Goal: Information Seeking & Learning: Understand process/instructions

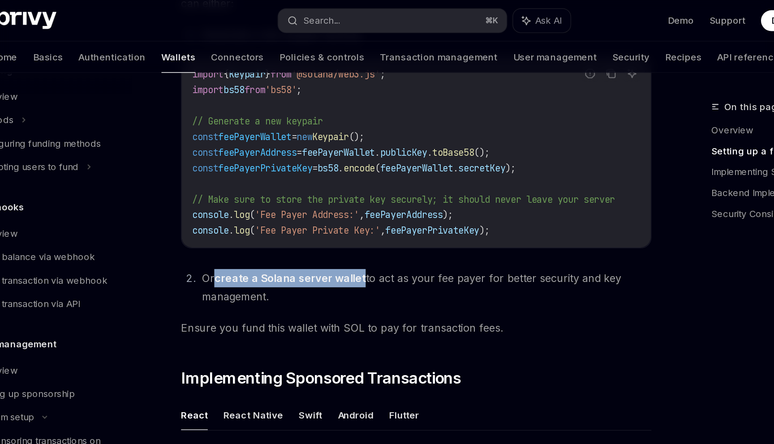
scroll to position [471, 0]
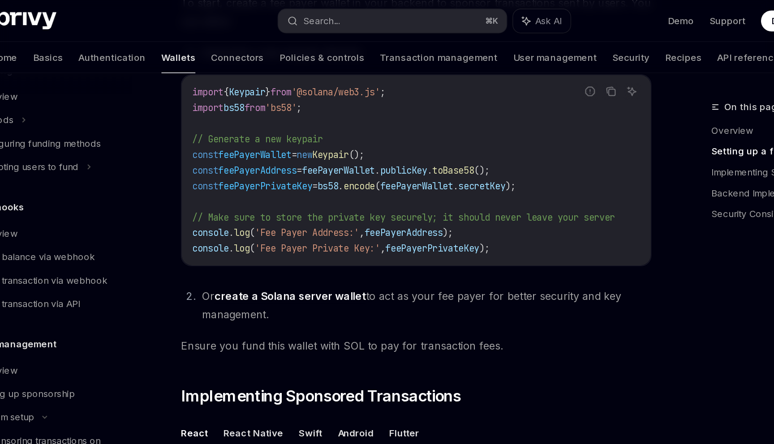
click at [285, 109] on span "feePayerWallet" at bounding box center [270, 106] width 50 height 8
copy span "feePayerWallet"
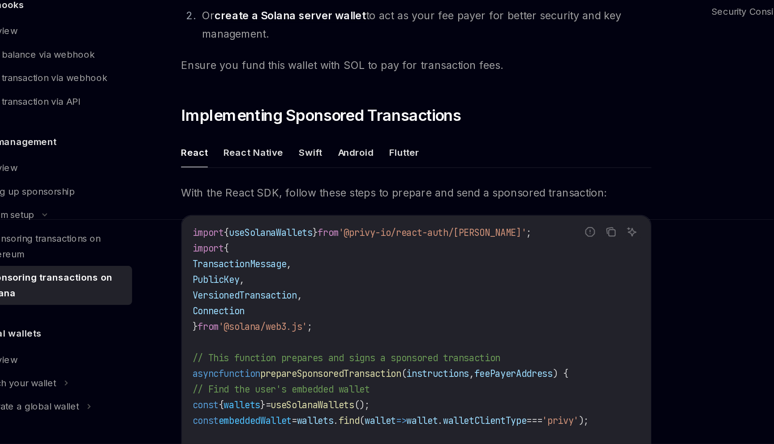
scroll to position [536, 0]
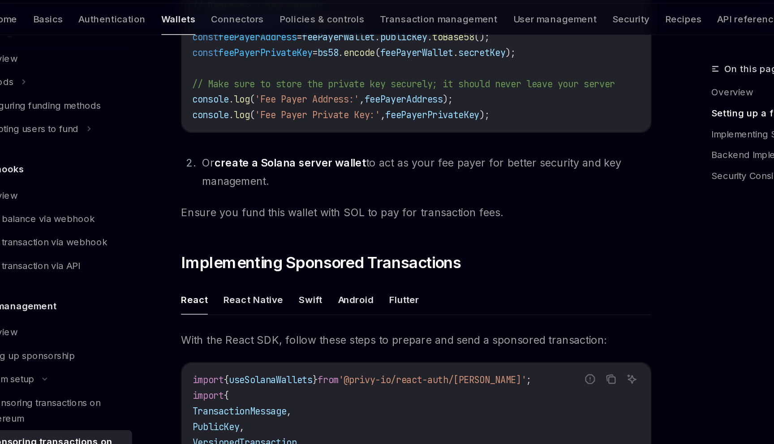
click at [284, 103] on span "'Fee Payer Private Key:'" at bounding box center [313, 105] width 86 height 8
click at [272, 63] on span "feePayerPrivateKey" at bounding box center [277, 62] width 64 height 8
copy span "feePayerPrivateKey"
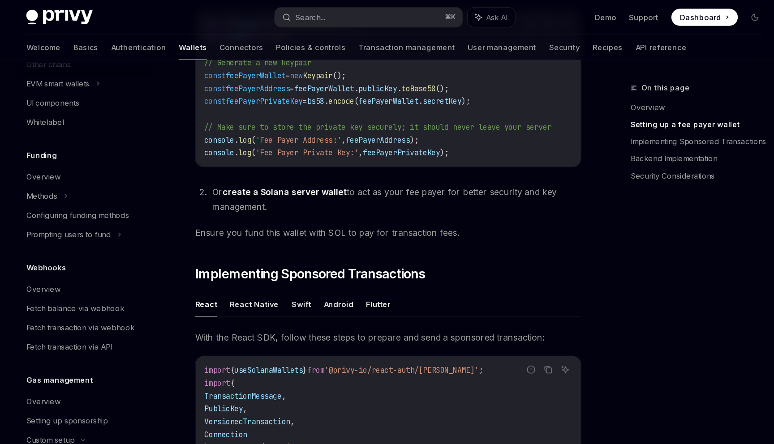
scroll to position [512, 0]
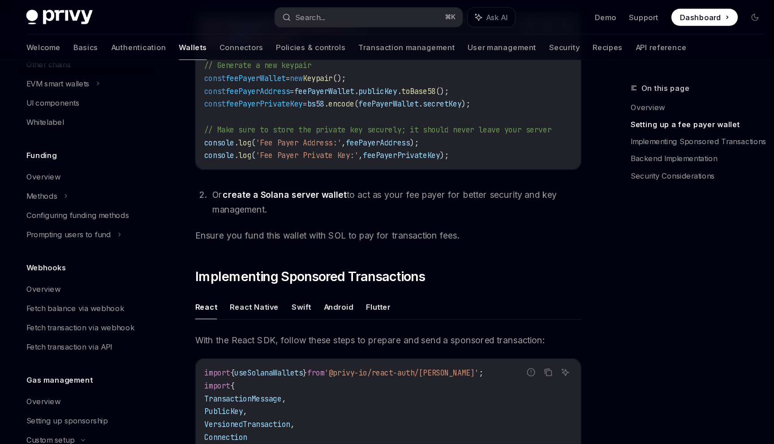
click at [386, 122] on span "feePayerAddress" at bounding box center [373, 119] width 54 height 8
click at [295, 65] on span "feePayerWallet" at bounding box center [270, 65] width 50 height 8
copy span "feePayerWallet"
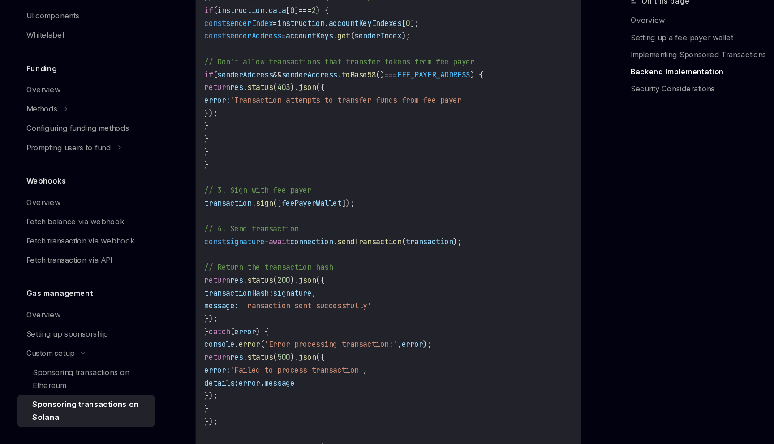
scroll to position [2150, 0]
